Goal: Information Seeking & Learning: Find contact information

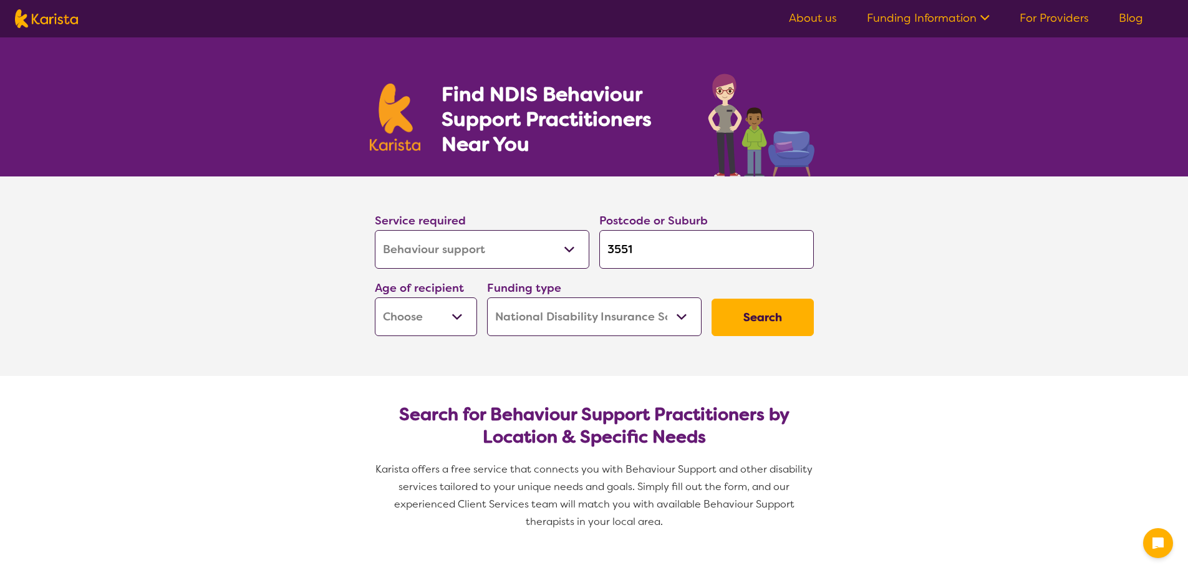
select select "Behaviour support"
select select "NDIS"
select select "Behaviour support"
select select "NDIS"
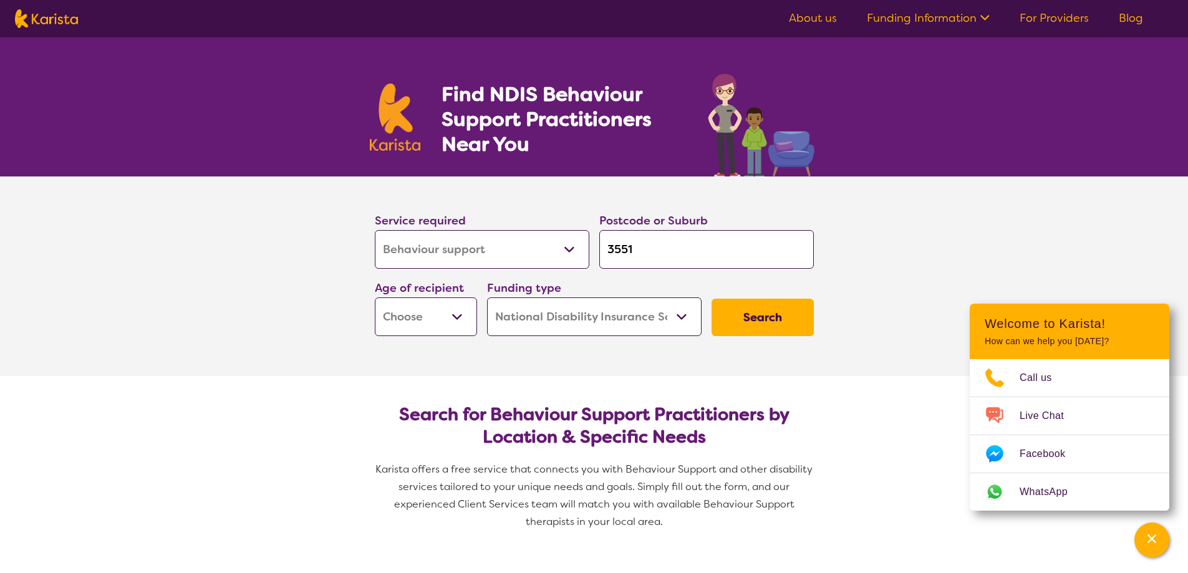
click at [687, 319] on select "Home Care Package (HCP) National Disability Insurance Scheme (NDIS) I don't know" at bounding box center [594, 316] width 215 height 39
click at [487, 297] on select "Home Care Package (HCP) National Disability Insurance Scheme (NDIS) I don't know" at bounding box center [594, 316] width 215 height 39
click at [456, 319] on select "Early Childhood - 0 to 9 Child - 10 to 11 Adolescent - 12 to 17 Adult - 18 to 6…" at bounding box center [426, 316] width 102 height 39
select select "AS"
click at [375, 297] on select "Early Childhood - 0 to 9 Child - 10 to 11 Adolescent - 12 to 17 Adult - 18 to 6…" at bounding box center [426, 316] width 102 height 39
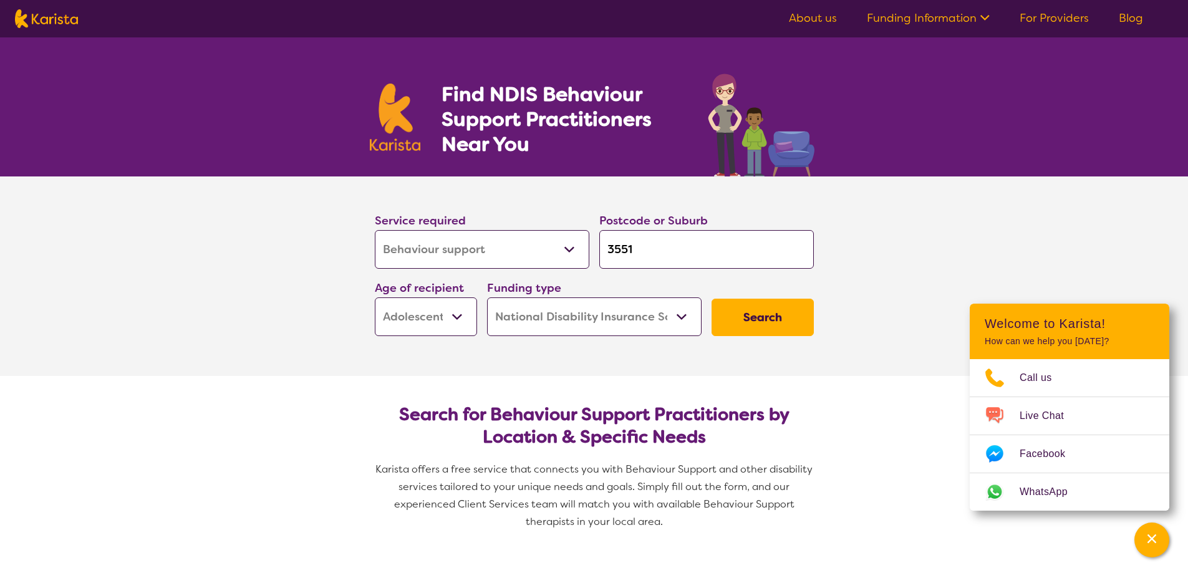
select select "AS"
click at [764, 321] on button "Search" at bounding box center [762, 317] width 102 height 37
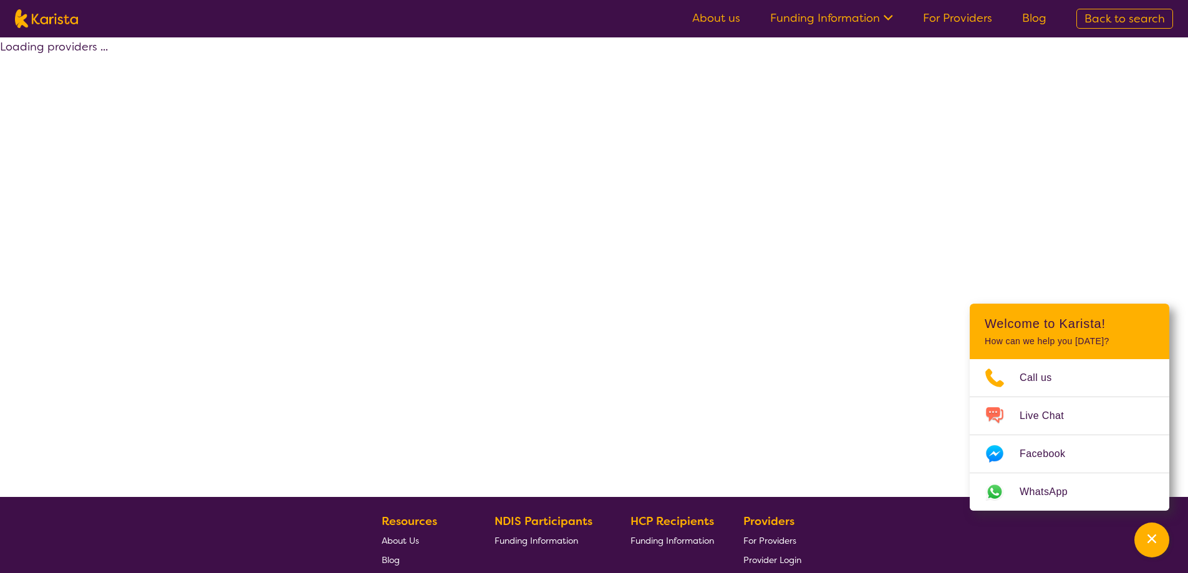
select select "by_score"
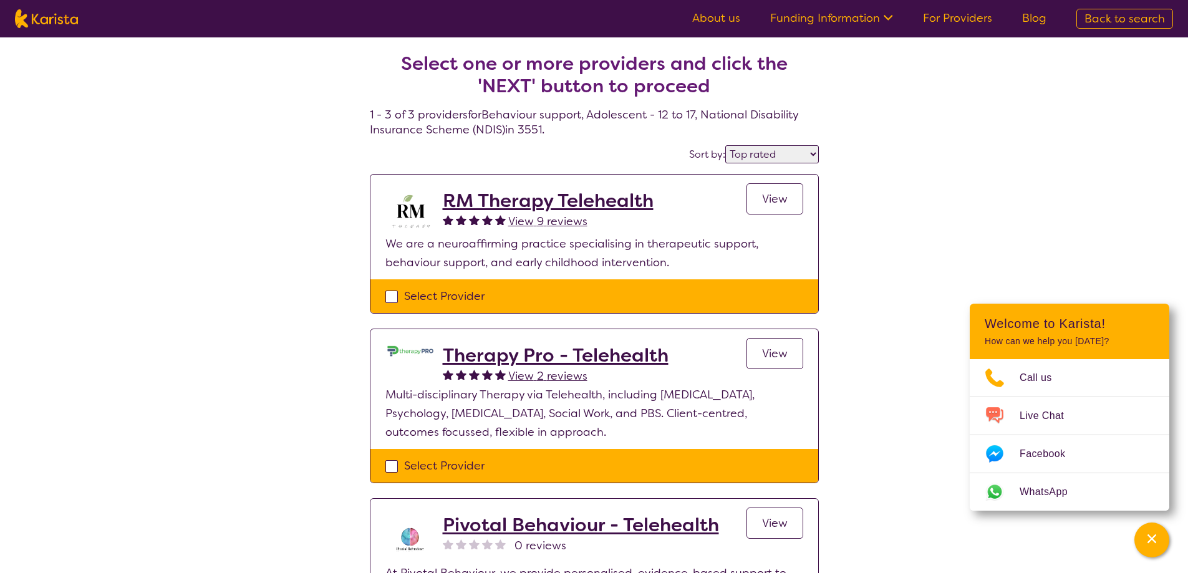
click at [578, 196] on h2 "RM Therapy Telehealth" at bounding box center [548, 201] width 211 height 22
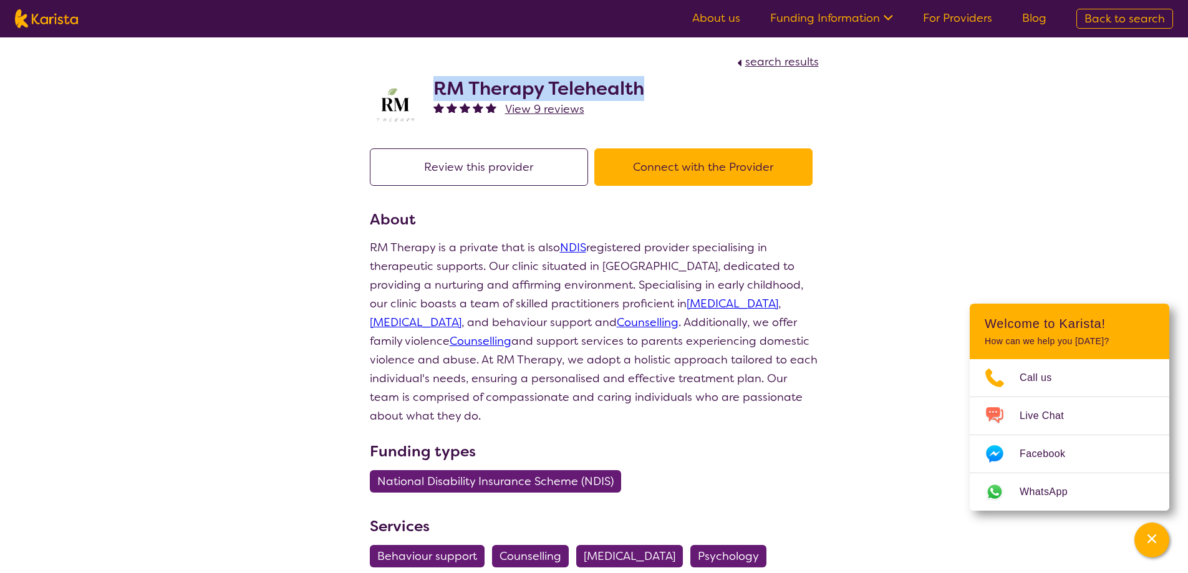
drag, startPoint x: 645, startPoint y: 90, endPoint x: 436, endPoint y: 87, distance: 208.9
click at [437, 87] on div "RM Therapy Telehealth View 9 reviews" at bounding box center [594, 102] width 449 height 62
copy h2 "RM Therapy Telehealth"
click at [1156, 541] on icon "Channel Menu" at bounding box center [1151, 539] width 12 height 12
